Goal: Register for event/course

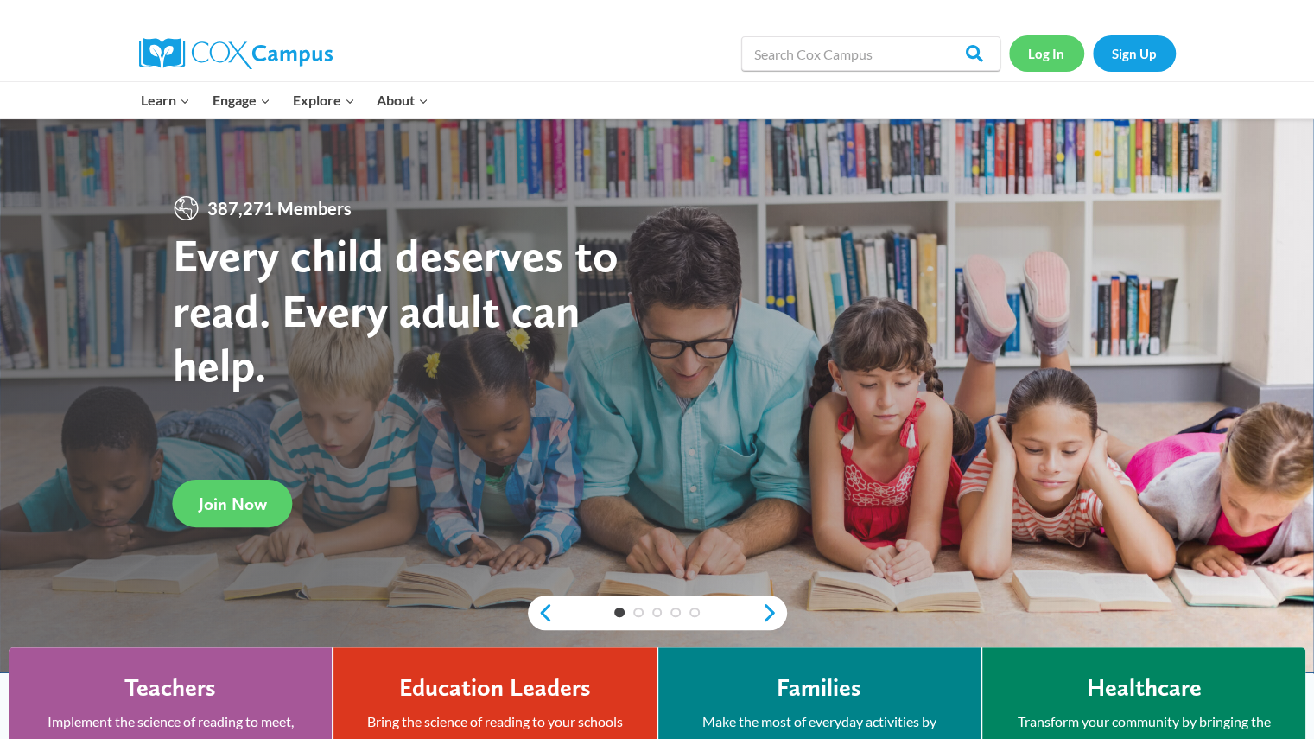
click at [1043, 54] on link "Log In" at bounding box center [1046, 52] width 75 height 35
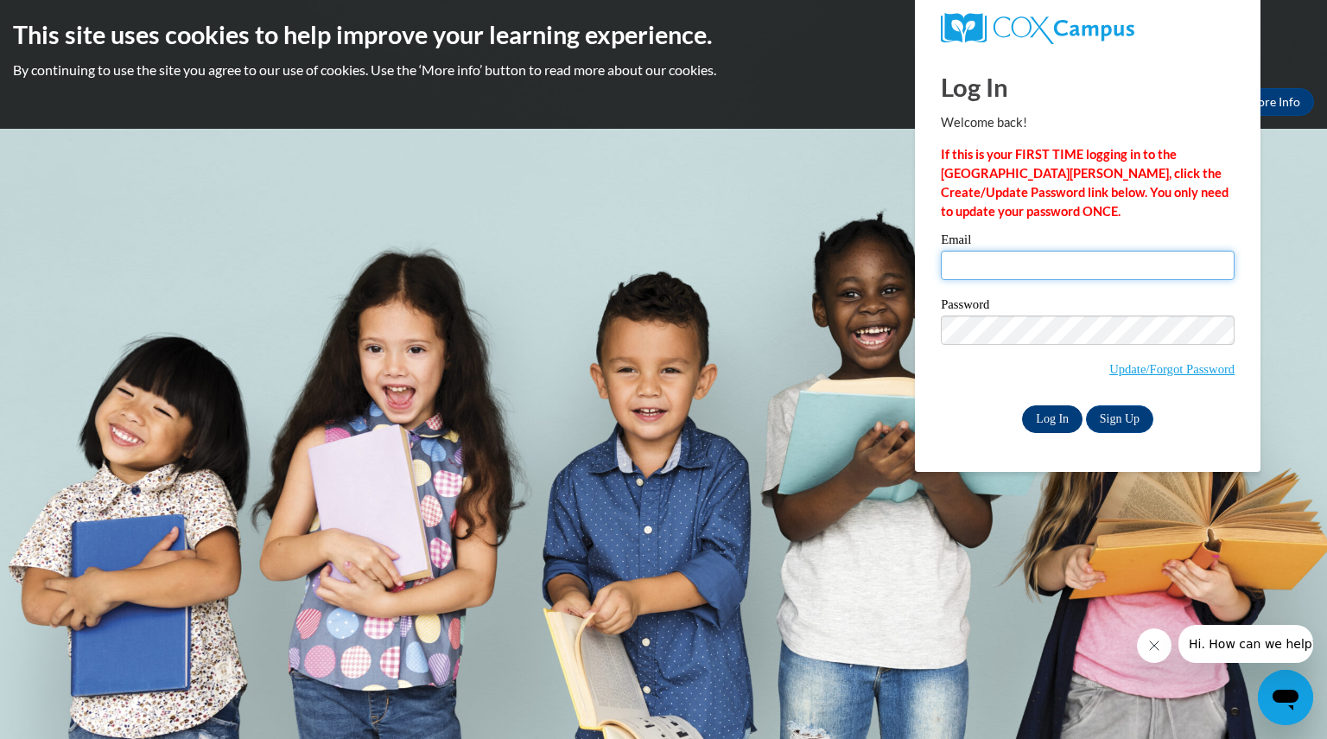
type input "mullenyvonne@aasd.k12.wi.us"
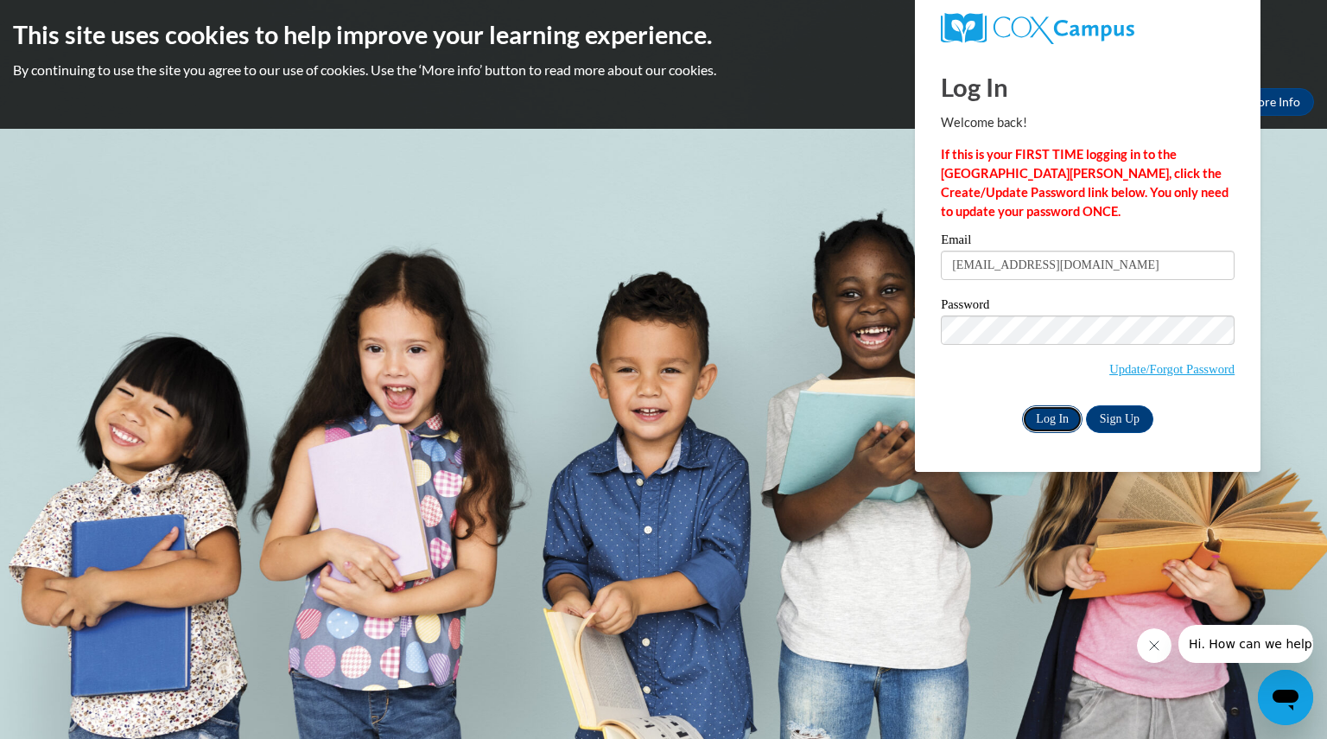
click at [1056, 419] on input "Log In" at bounding box center [1052, 419] width 60 height 28
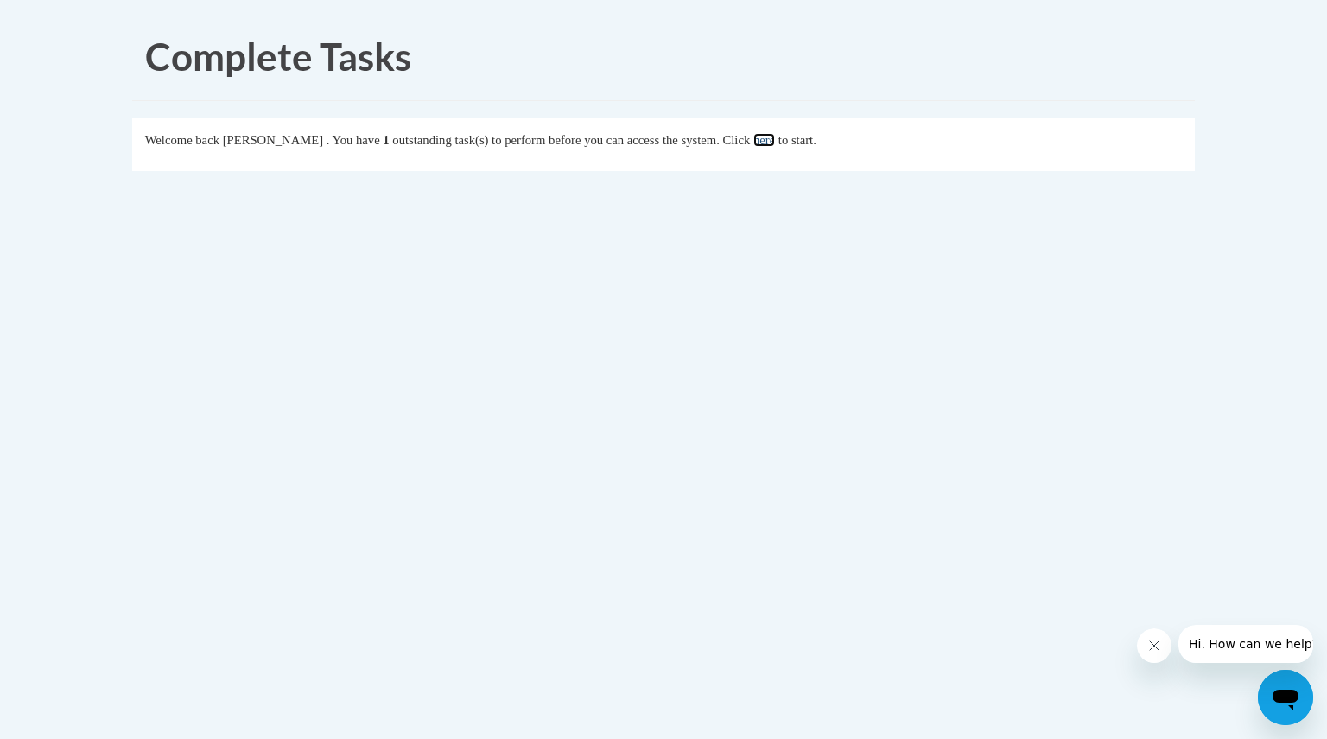
click at [775, 142] on link "here" at bounding box center [764, 140] width 22 height 14
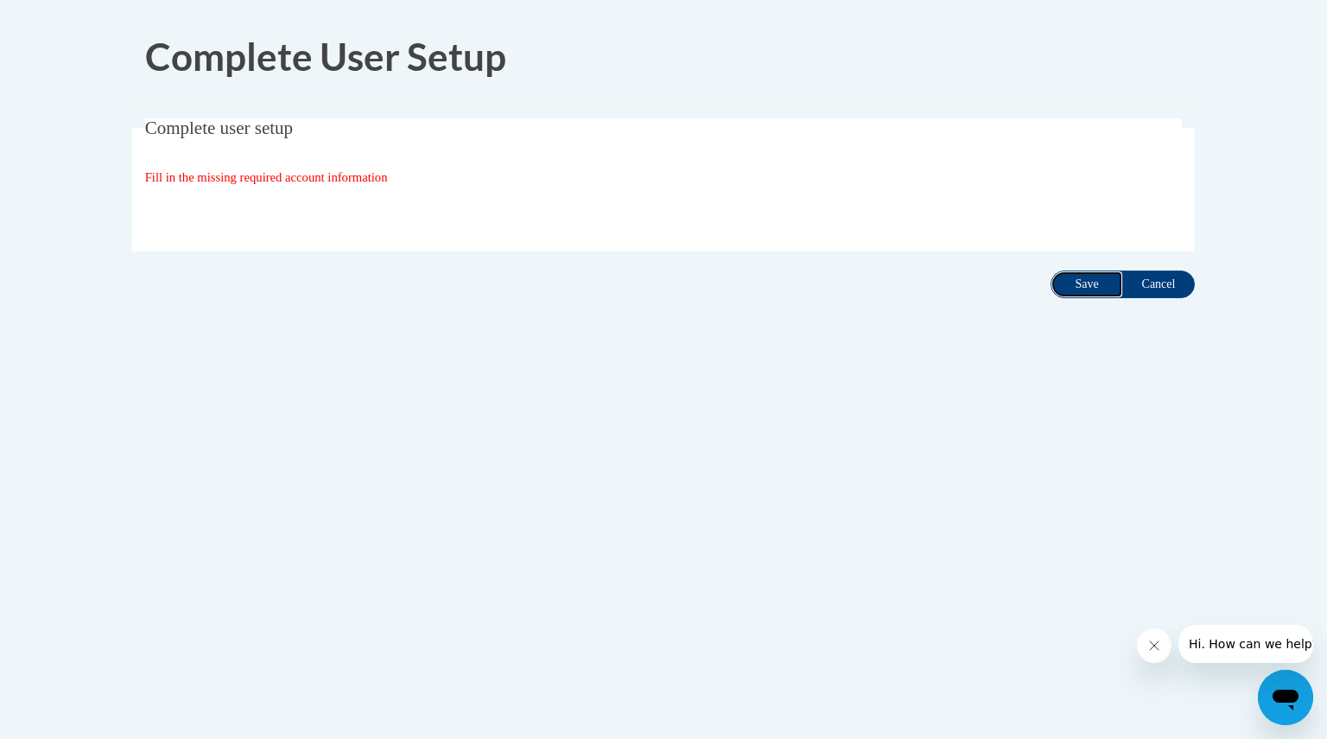
click at [1068, 278] on input "Save" at bounding box center [1086, 284] width 73 height 28
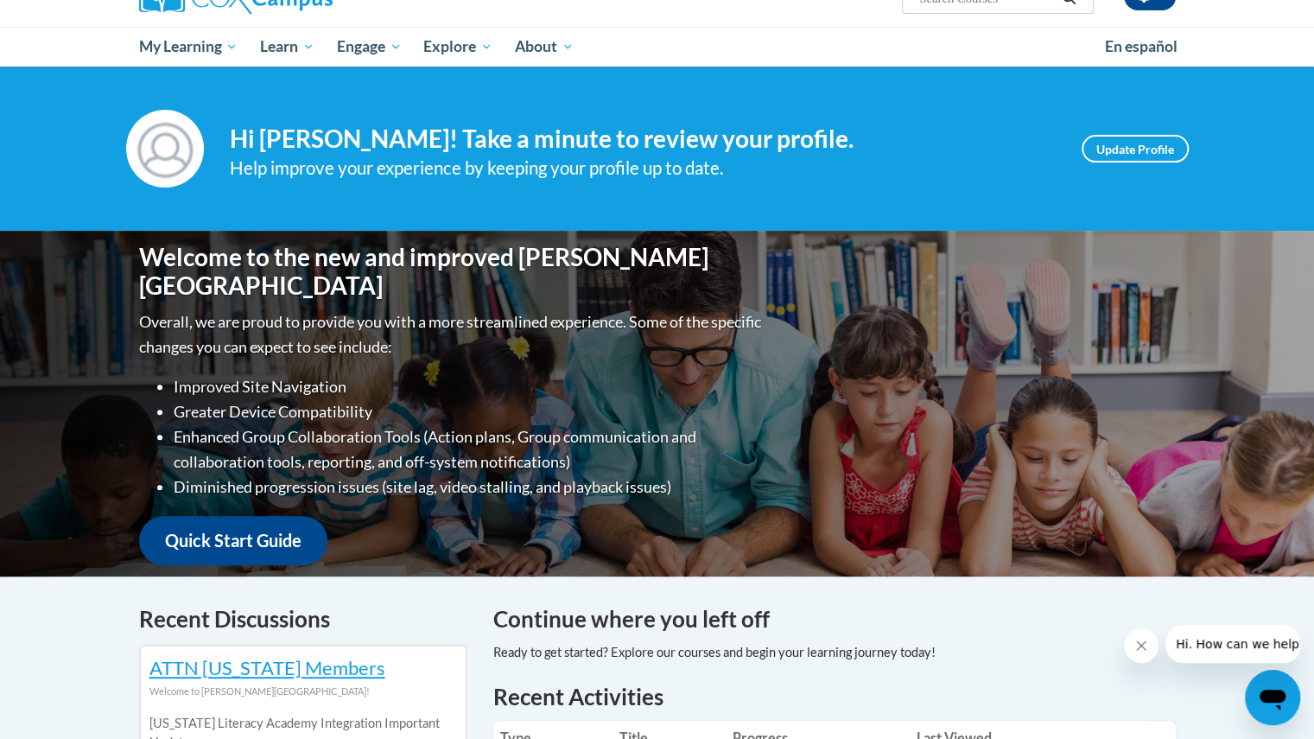
scroll to position [158, 0]
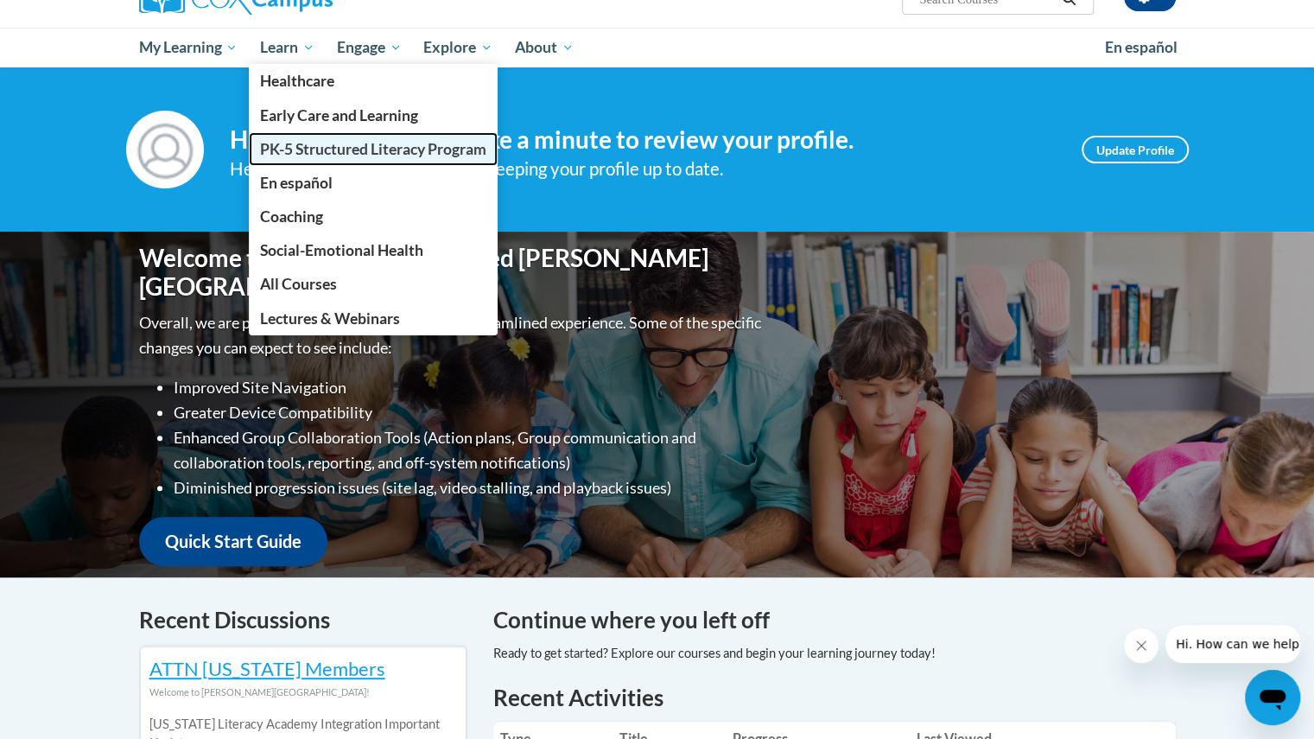
click at [298, 145] on span "PK-5 Structured Literacy Program" at bounding box center [373, 149] width 226 height 18
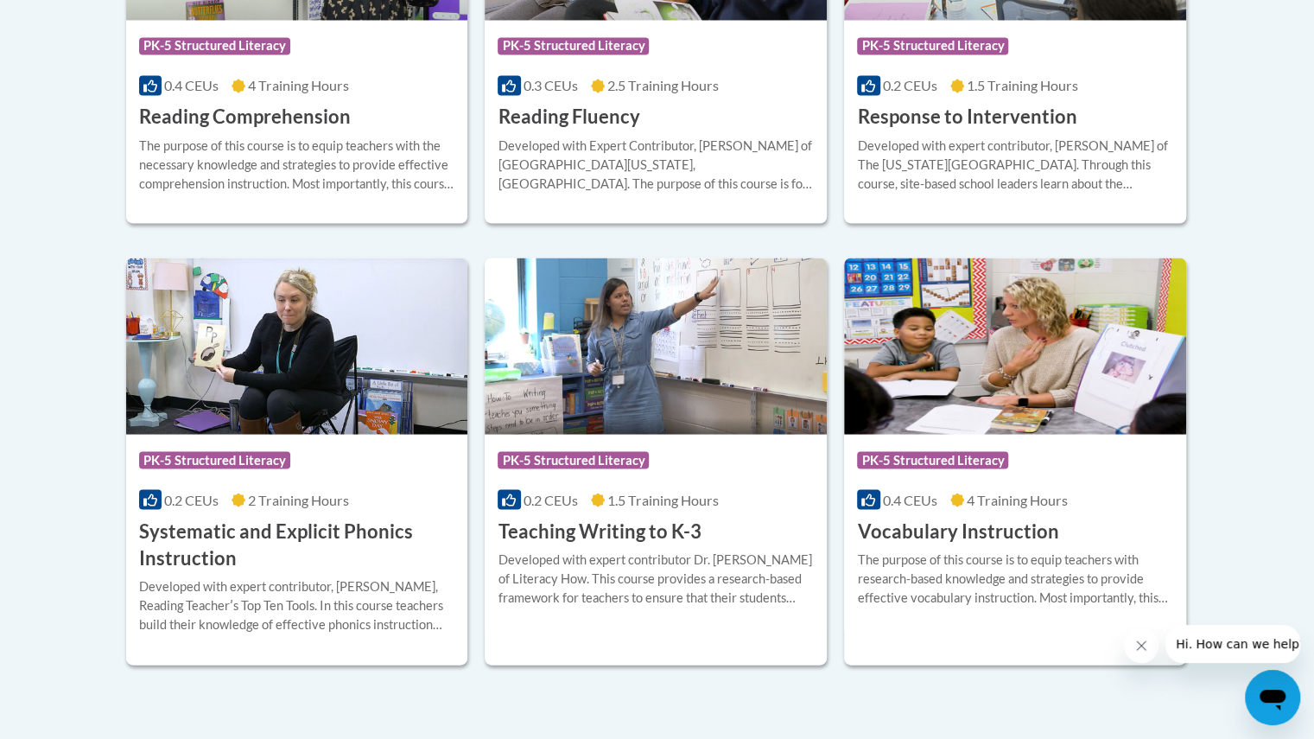
scroll to position [1837, 0]
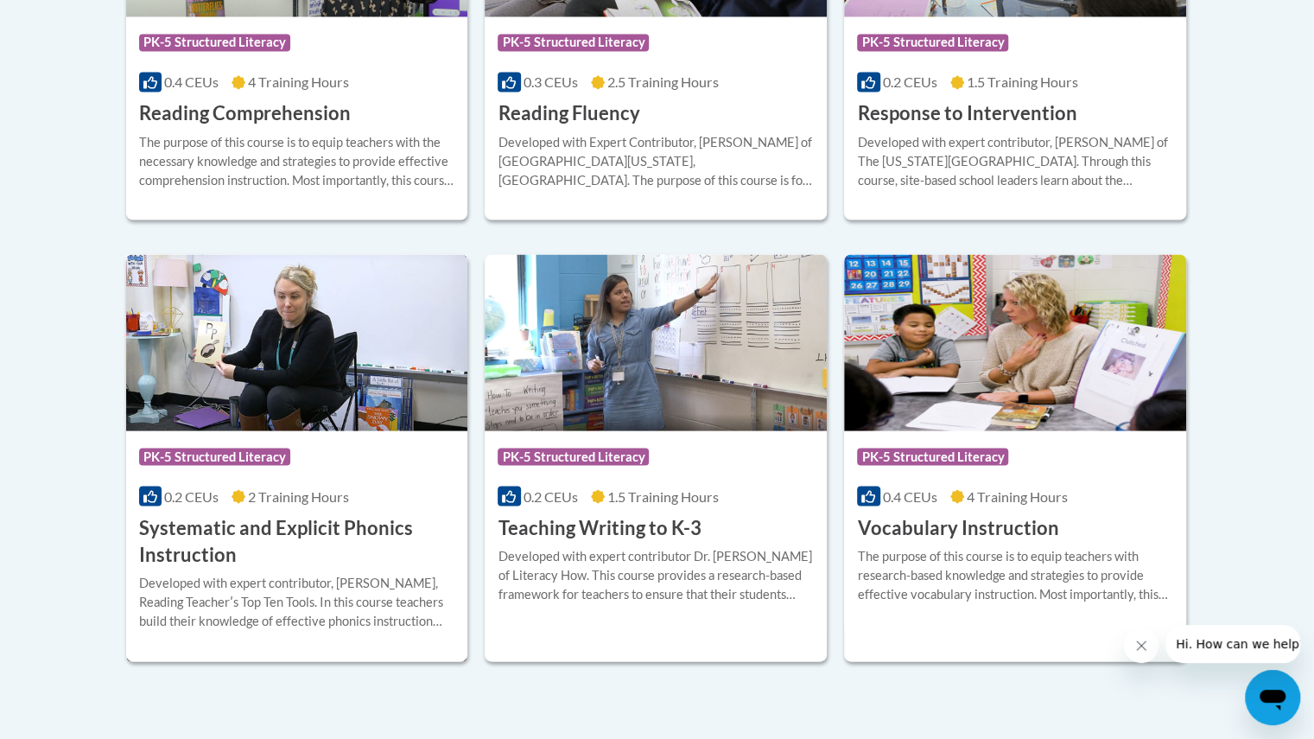
click at [251, 525] on h3 "Systematic and Explicit Phonics Instruction" at bounding box center [297, 541] width 316 height 54
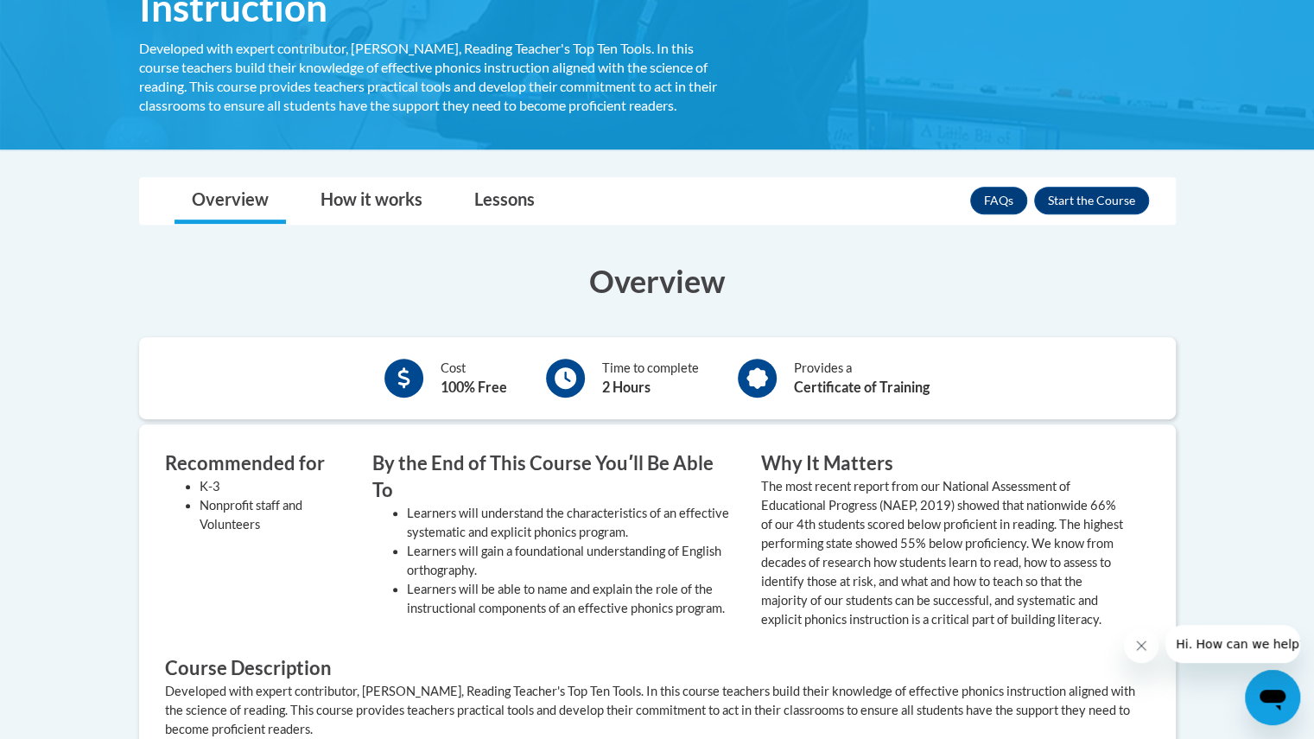
scroll to position [370, 0]
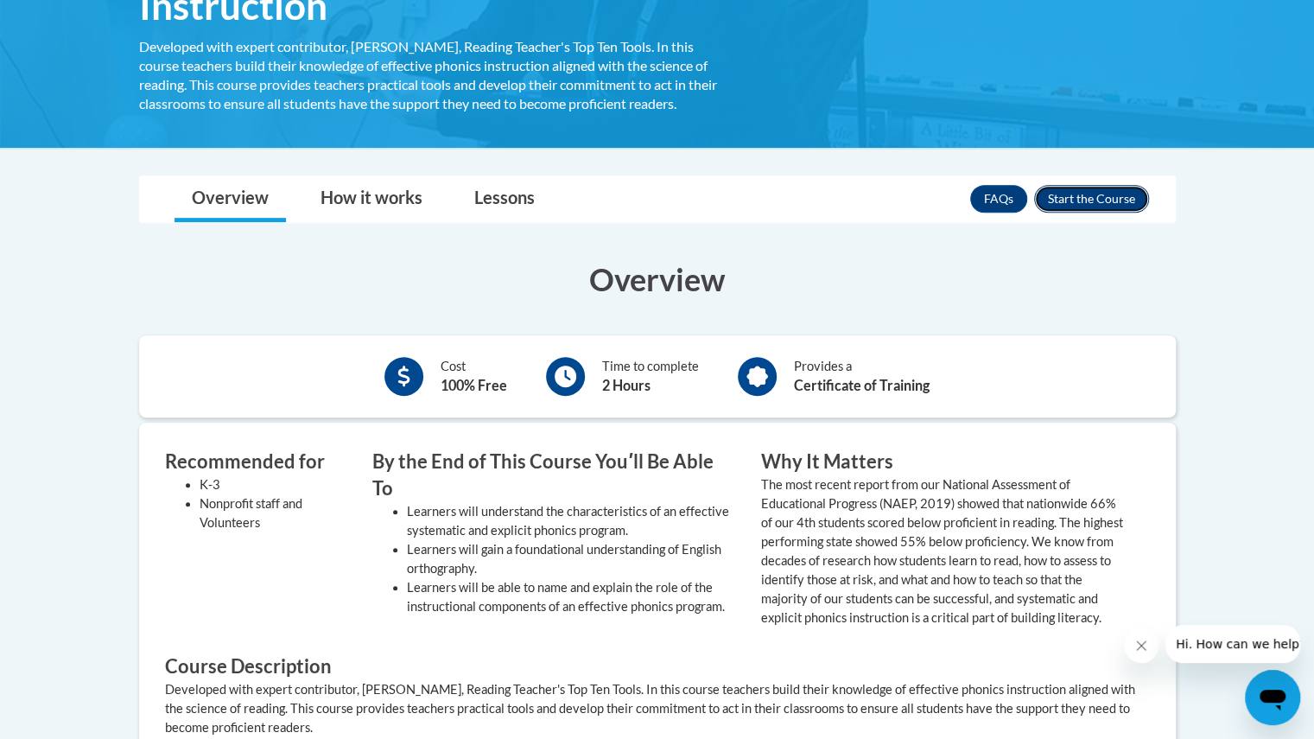
click at [1121, 193] on button "Enroll" at bounding box center [1091, 199] width 115 height 28
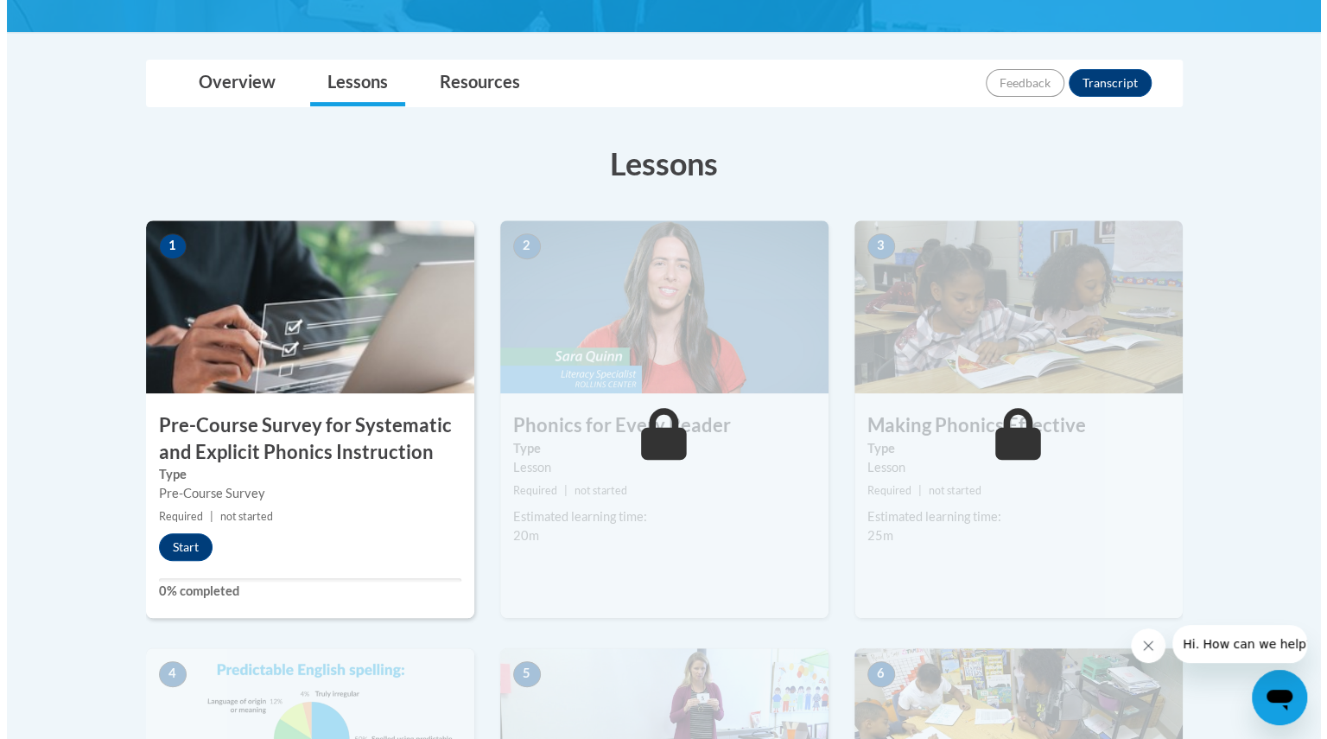
scroll to position [362, 0]
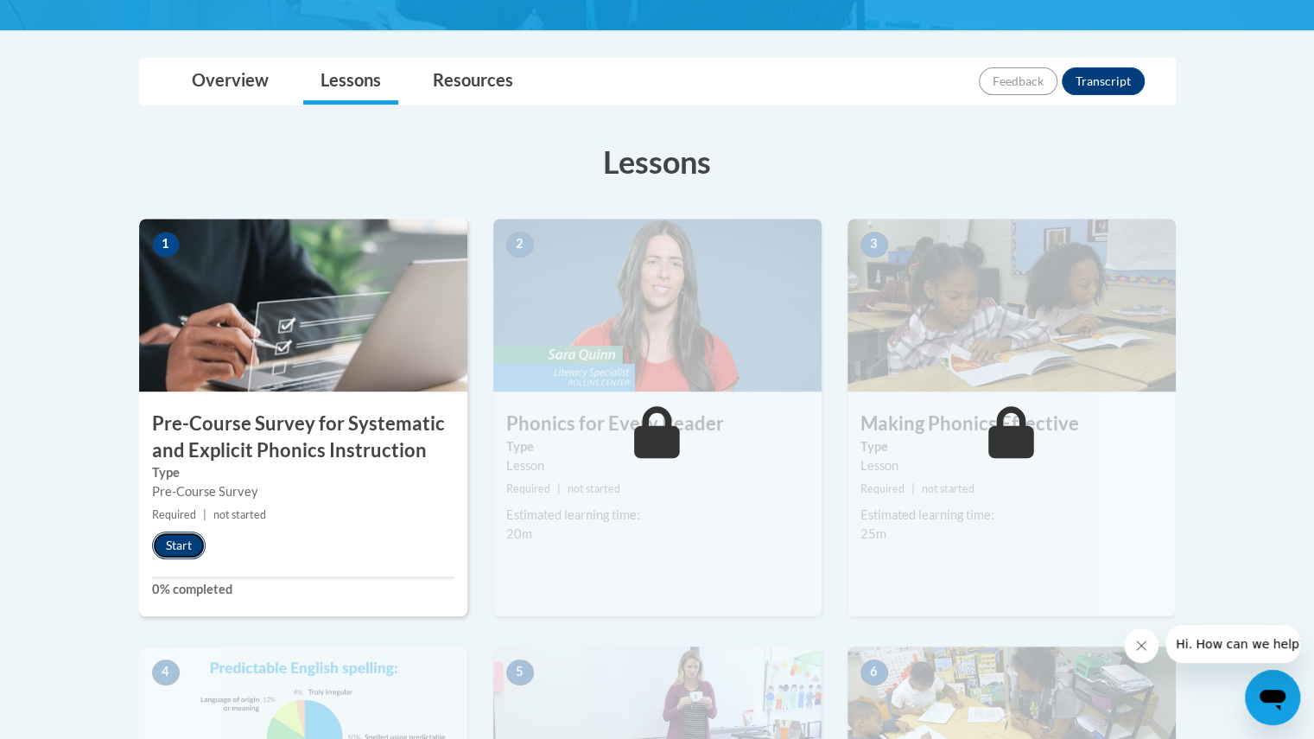
click at [185, 535] on button "Start" at bounding box center [179, 545] width 54 height 28
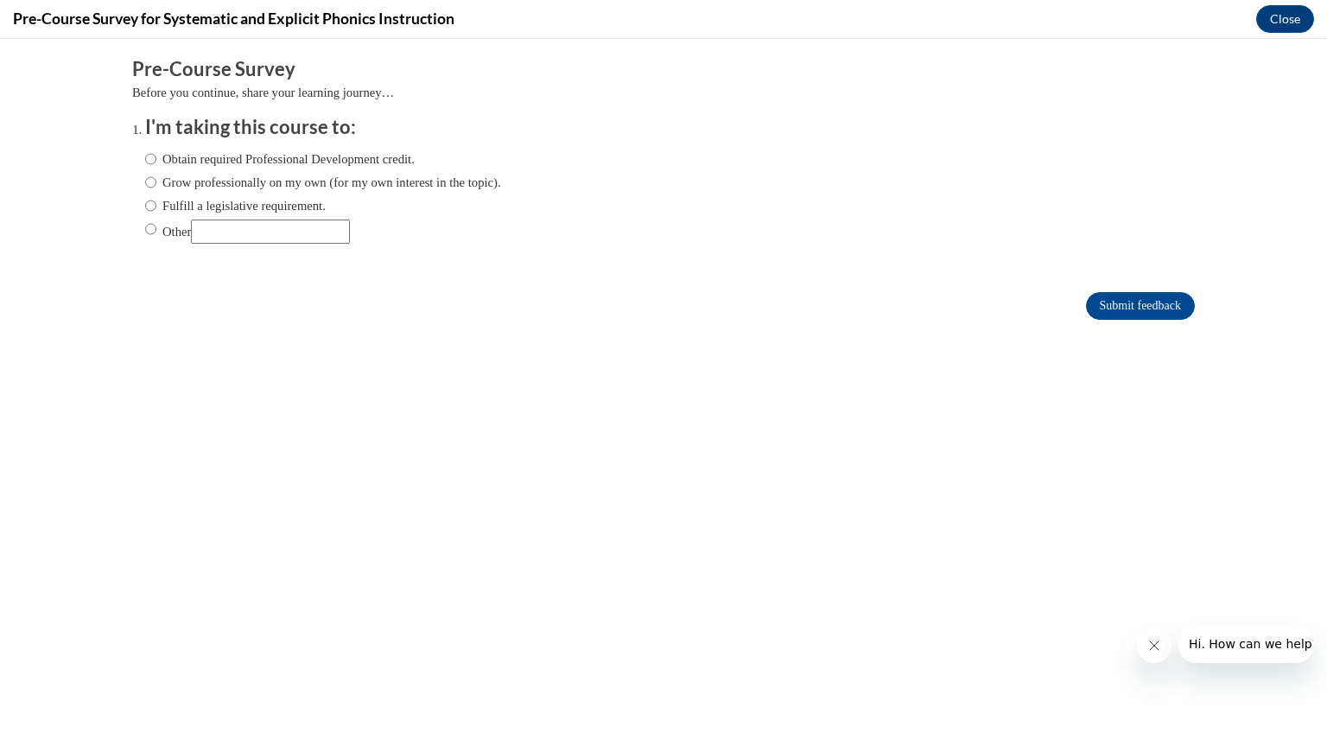
scroll to position [0, 0]
click at [145, 205] on input "Fulfill a legislative requirement." at bounding box center [150, 205] width 11 height 19
radio input "true"
click at [1142, 299] on input "Submit feedback" at bounding box center [1140, 306] width 109 height 28
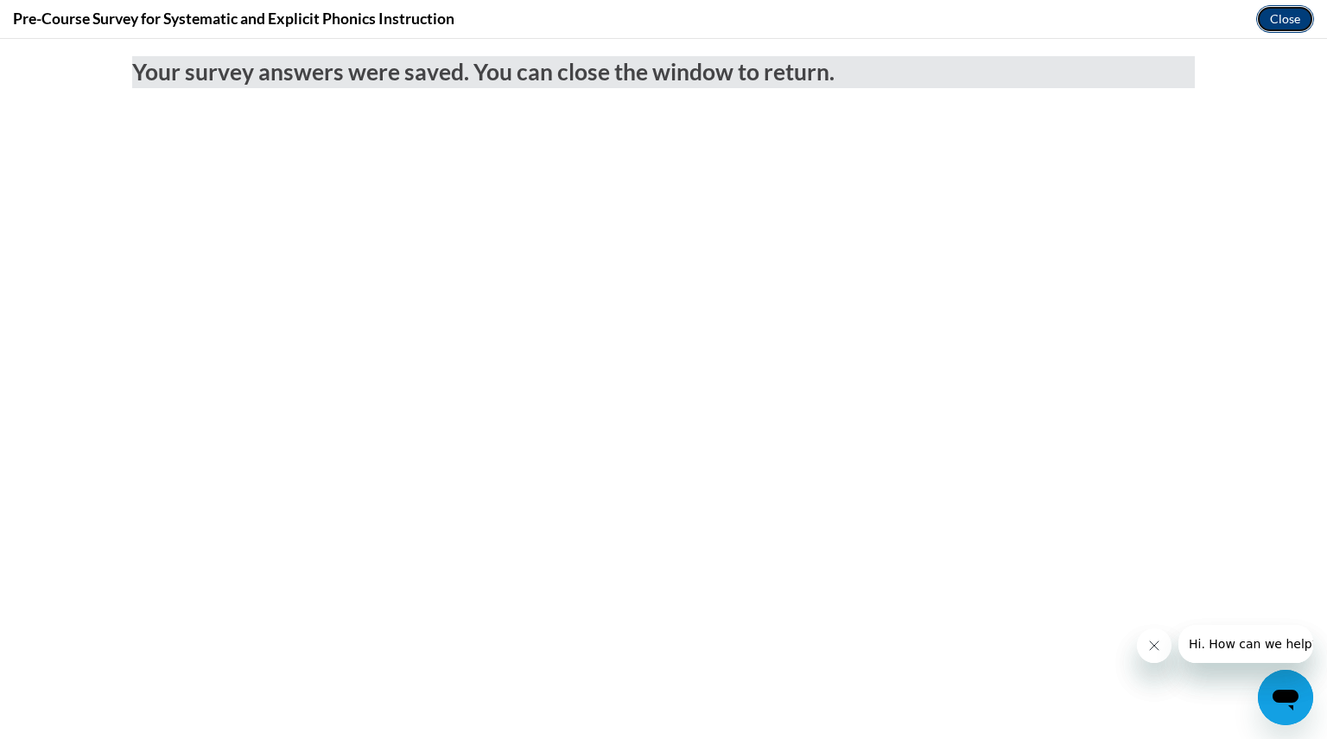
click at [1268, 18] on button "Close" at bounding box center [1285, 19] width 58 height 28
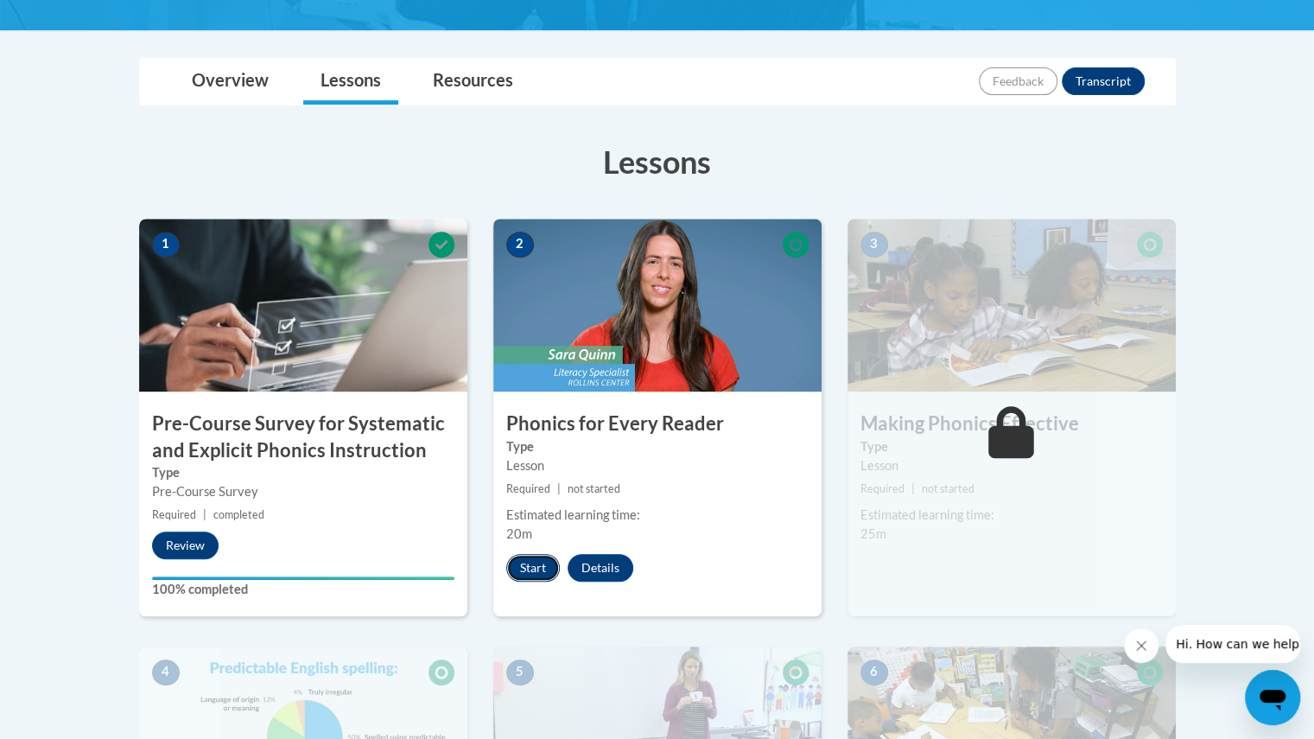
click at [534, 568] on button "Start" at bounding box center [533, 568] width 54 height 28
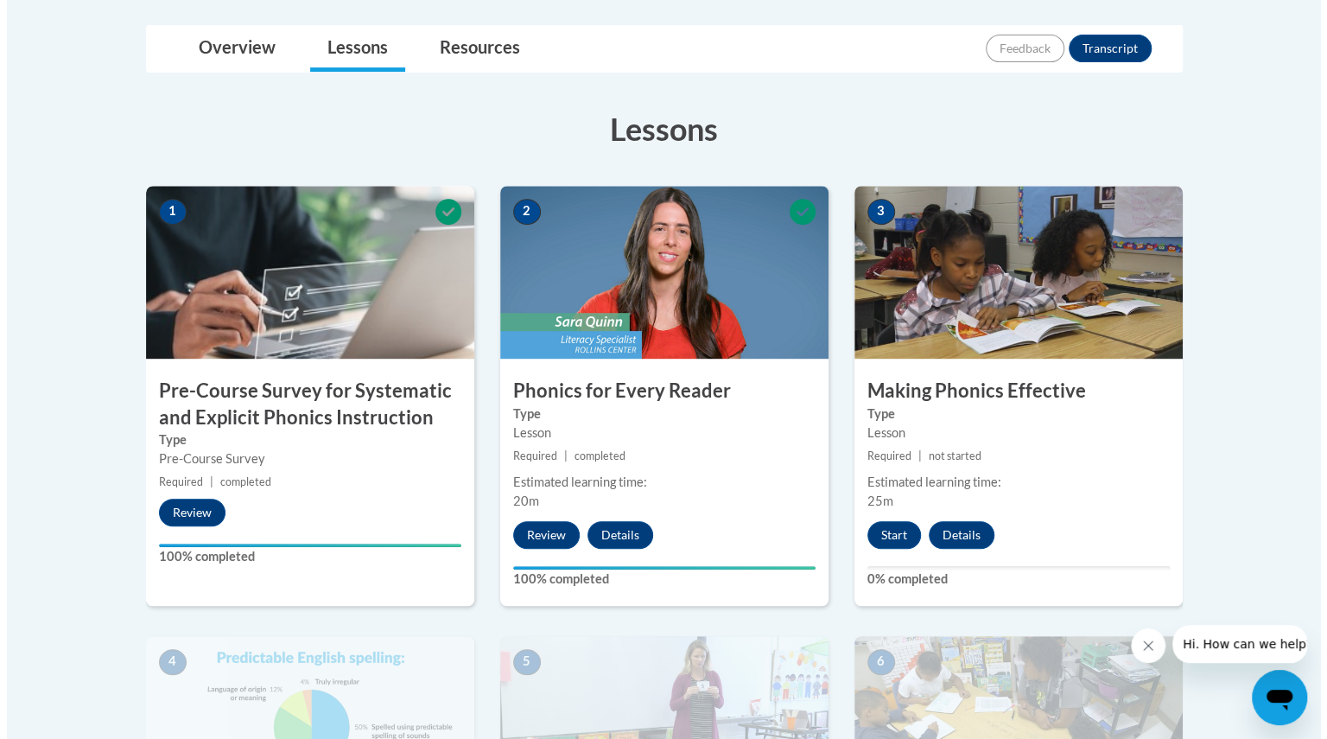
scroll to position [738, 0]
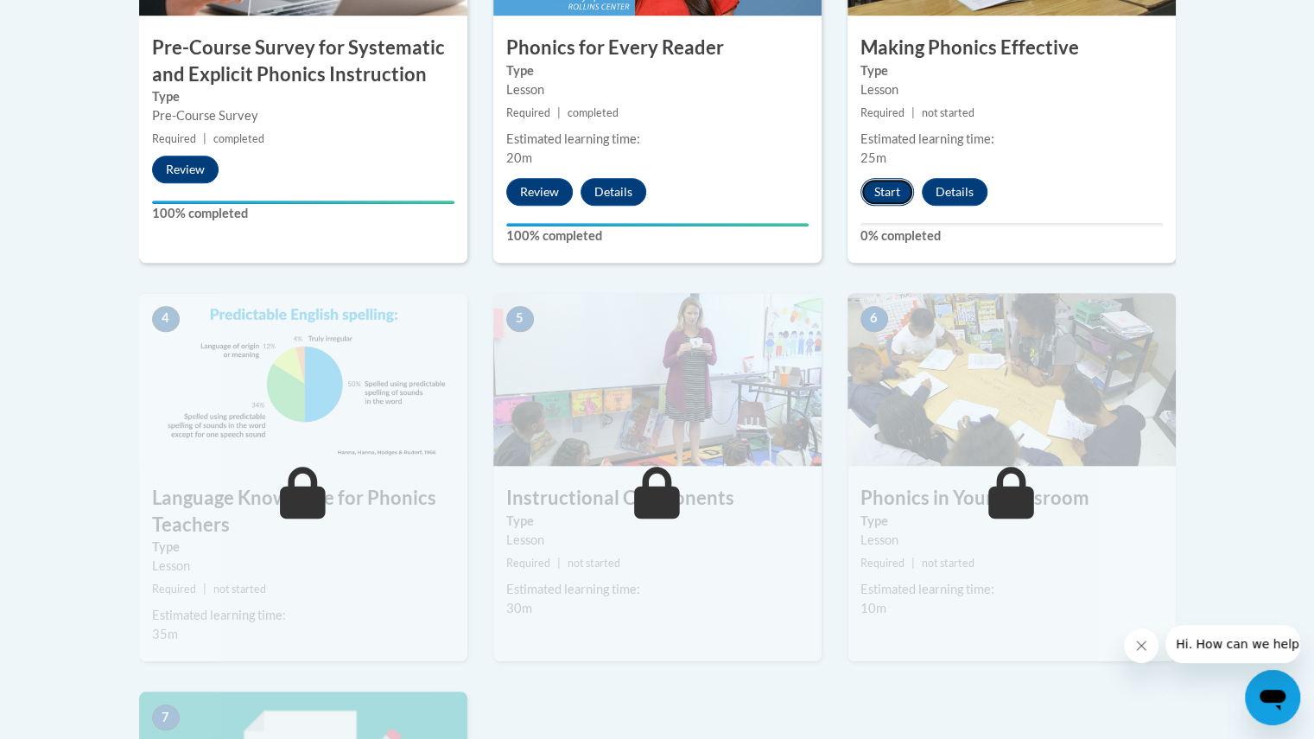
click at [890, 189] on button "Start" at bounding box center [887, 192] width 54 height 28
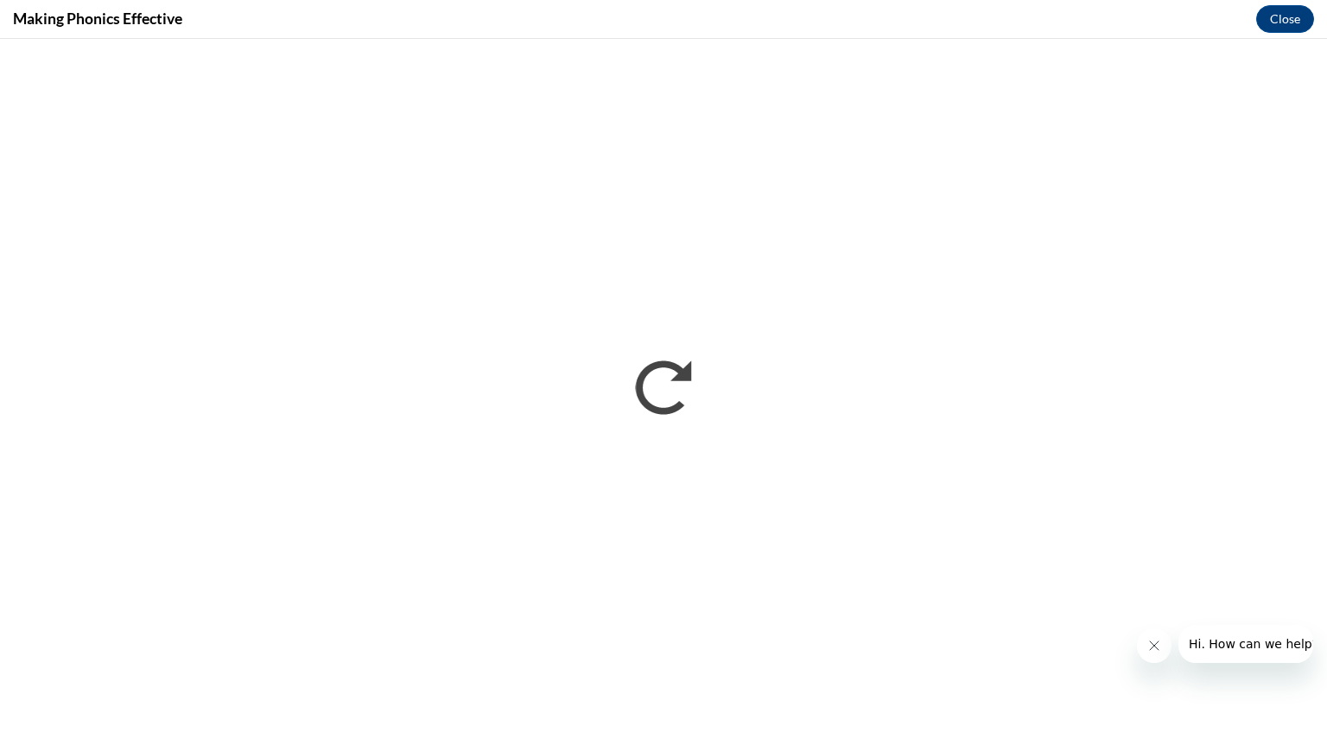
scroll to position [0, 0]
